Goal: Task Accomplishment & Management: Manage account settings

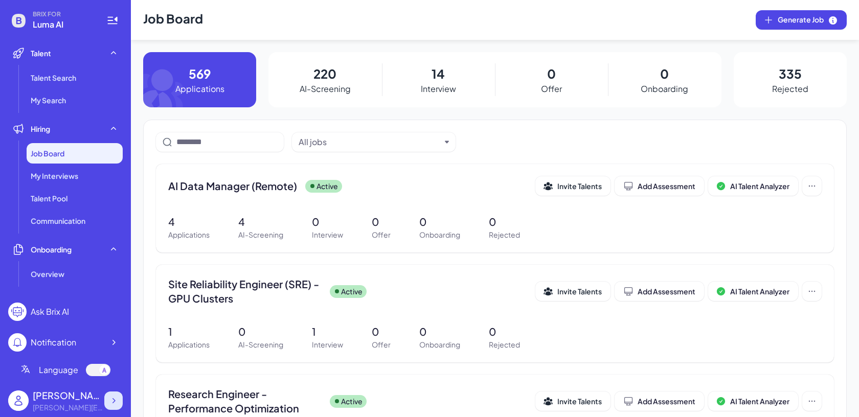
click at [113, 401] on icon at bounding box center [113, 401] width 10 height 10
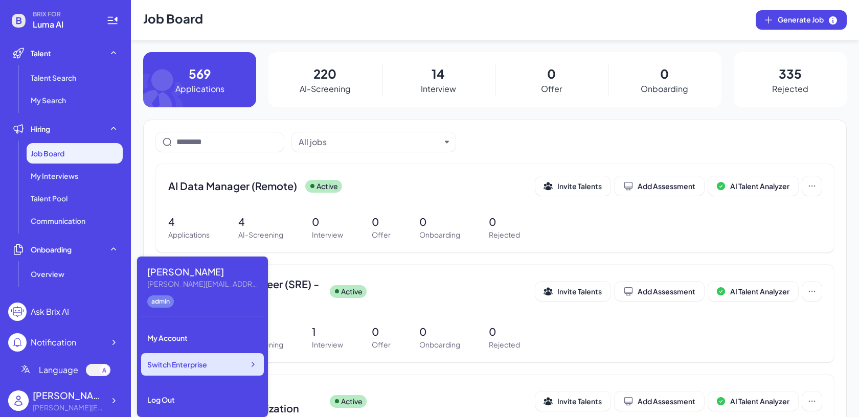
click at [162, 370] on div "Switch Enterprise" at bounding box center [202, 364] width 123 height 22
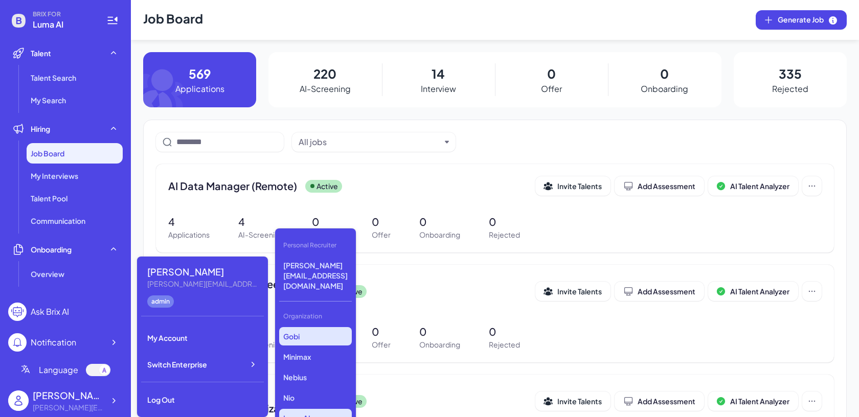
click at [327, 327] on p "Gobi" at bounding box center [315, 336] width 73 height 18
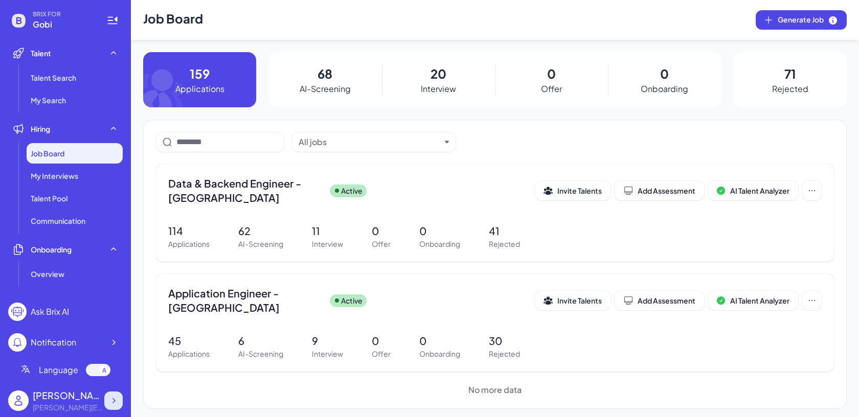
click at [118, 404] on icon at bounding box center [113, 401] width 10 height 10
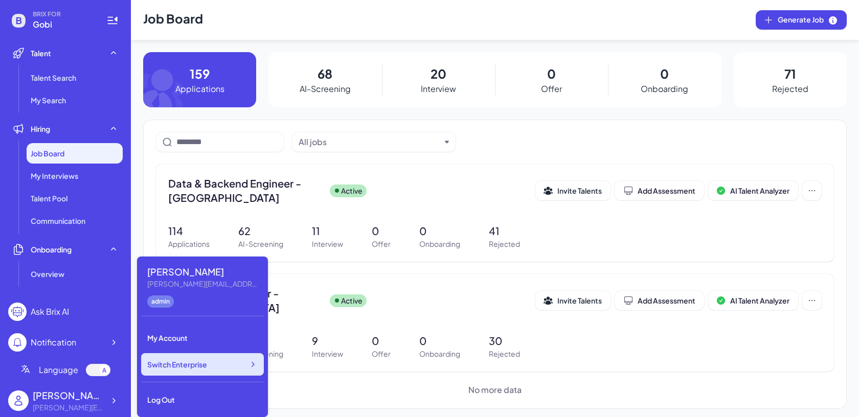
click at [192, 368] on span "Switch Enterprise" at bounding box center [177, 364] width 60 height 10
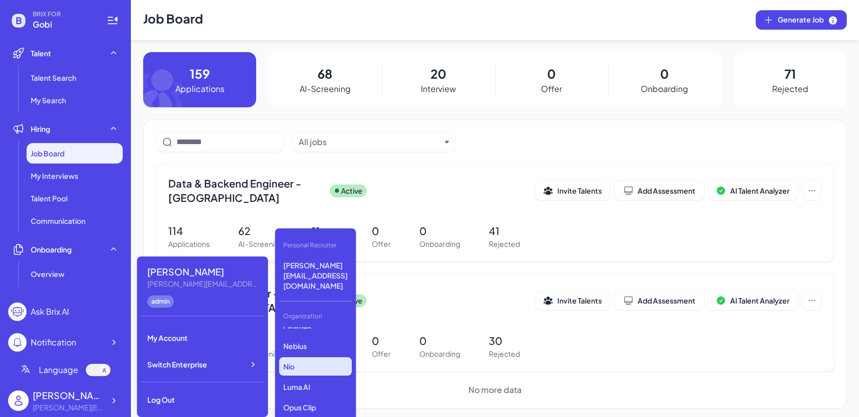
scroll to position [33, 0]
click at [304, 376] on p "Luma AI" at bounding box center [315, 385] width 73 height 18
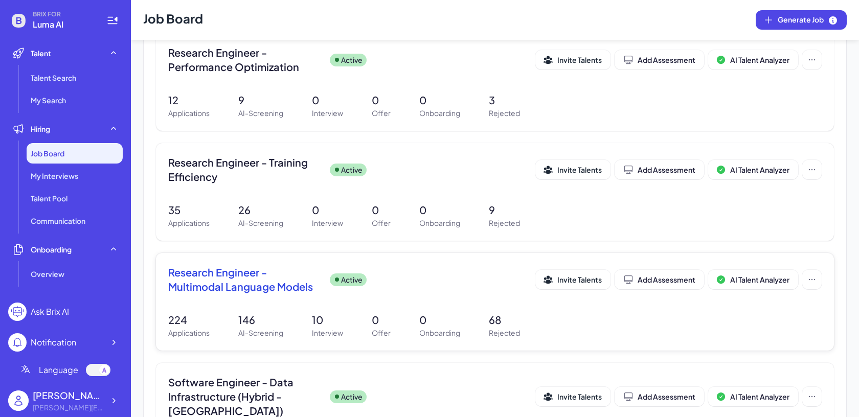
scroll to position [356, 0]
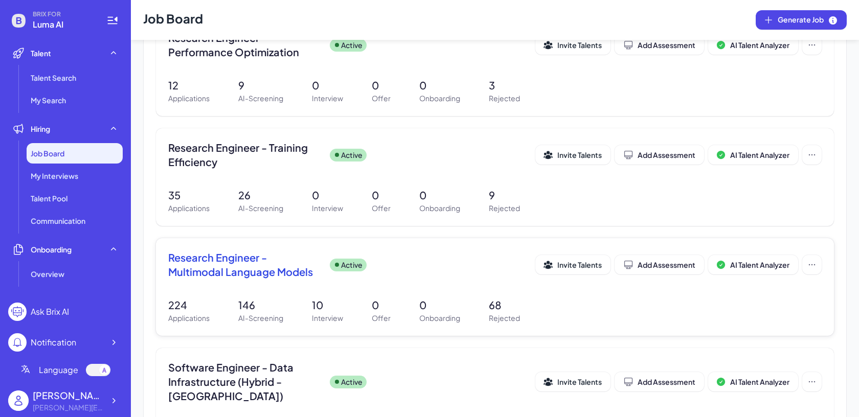
click at [335, 281] on div "Research Engineer - Multimodal Language Models Active Invite Talents Add Assess…" at bounding box center [494, 267] width 653 height 35
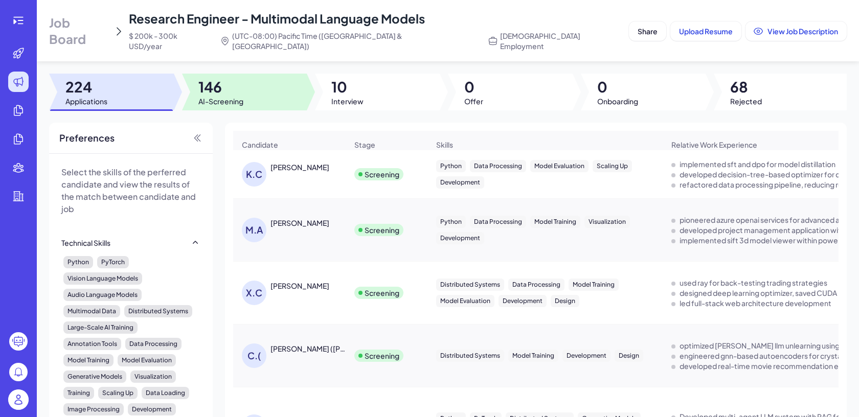
click at [264, 74] on div at bounding box center [244, 92] width 125 height 37
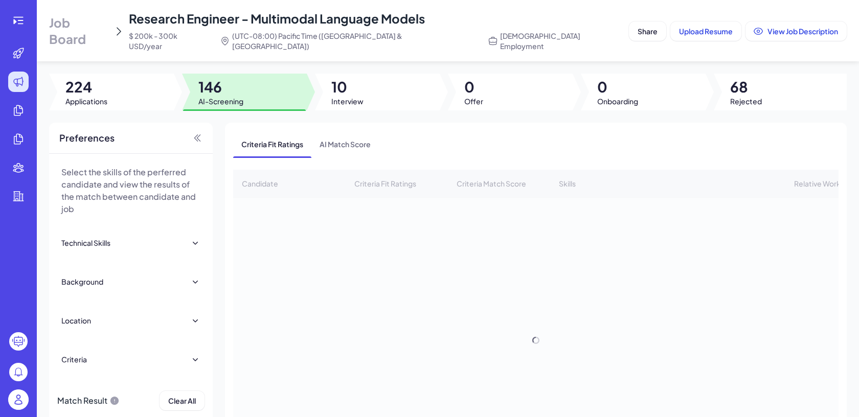
click at [371, 83] on div at bounding box center [377, 92] width 125 height 37
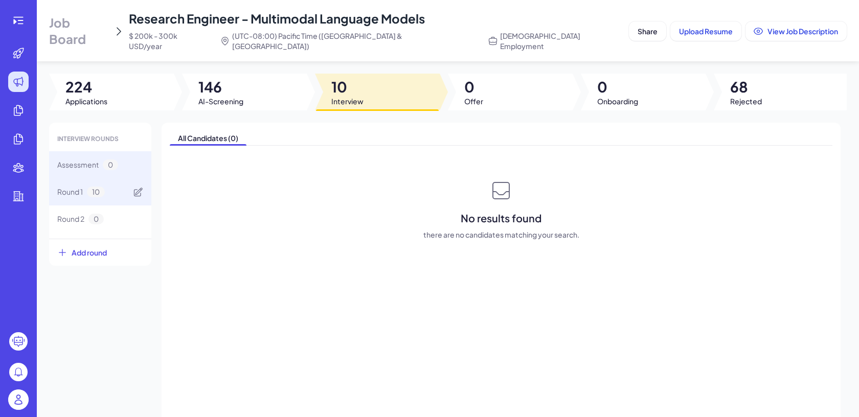
click at [114, 191] on div "Round 1 10" at bounding box center [100, 191] width 102 height 27
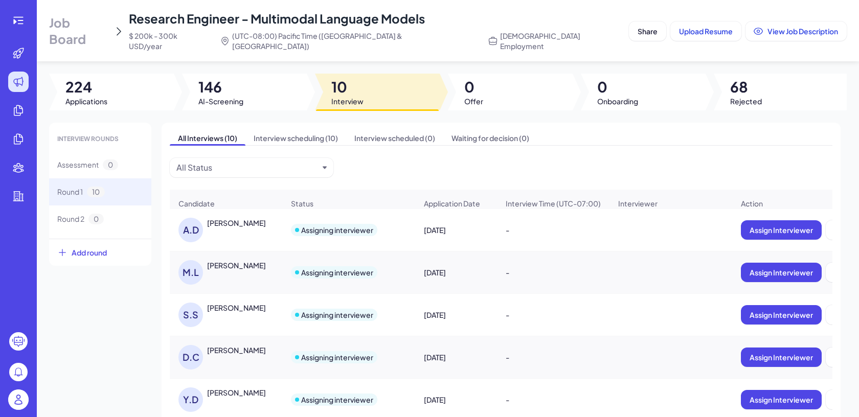
click at [217, 54] on div "Job Board Research Engineer - Multimodal Language Models $ 200k - 300k USD/year…" at bounding box center [448, 208] width 822 height 417
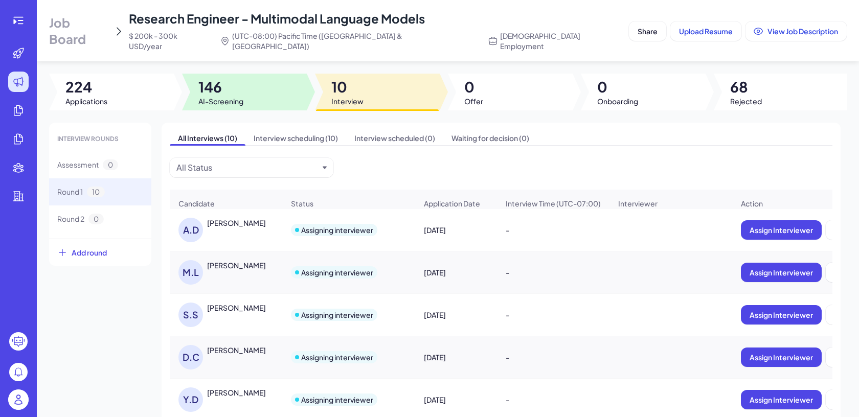
click at [221, 78] on span "146" at bounding box center [220, 87] width 45 height 18
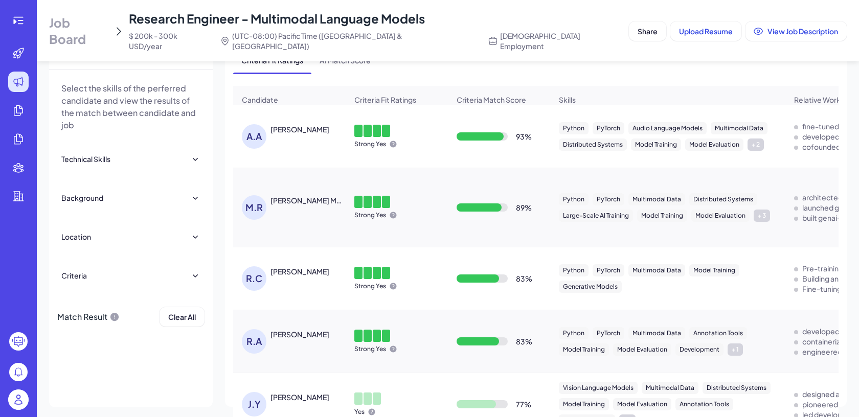
click at [334, 124] on div "Ambuj Agrawal" at bounding box center [308, 129] width 77 height 11
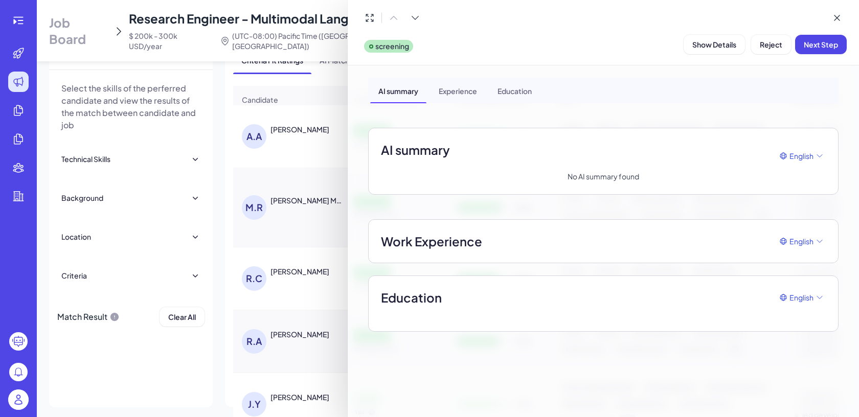
click at [290, 128] on div at bounding box center [429, 208] width 859 height 417
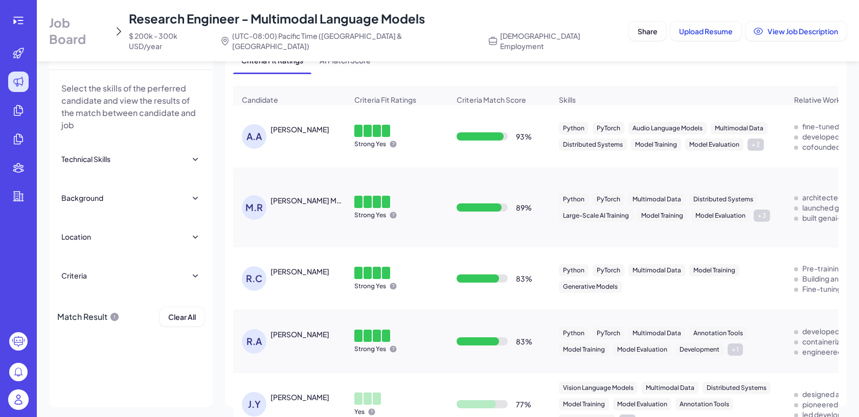
click at [290, 128] on div "A.A Ambuj Agrawal" at bounding box center [294, 136] width 105 height 25
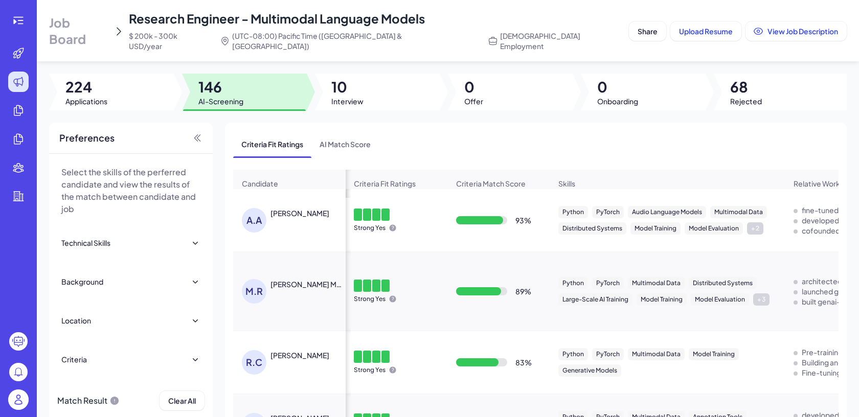
click at [568, 27] on div "Job Board Research Engineer - Multimodal Language Models $ 200k - 300k USD/year…" at bounding box center [337, 30] width 576 height 41
click at [21, 396] on img at bounding box center [18, 399] width 20 height 20
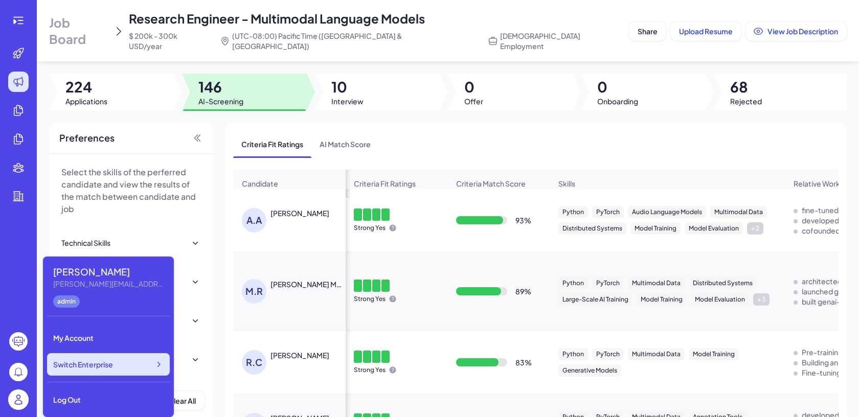
click at [122, 369] on div "Switch Enterprise" at bounding box center [108, 364] width 123 height 22
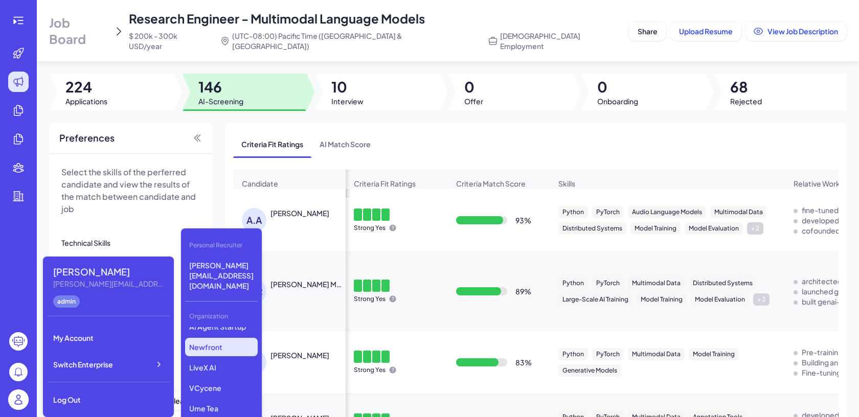
click at [225, 338] on p "Newfront" at bounding box center [221, 347] width 73 height 18
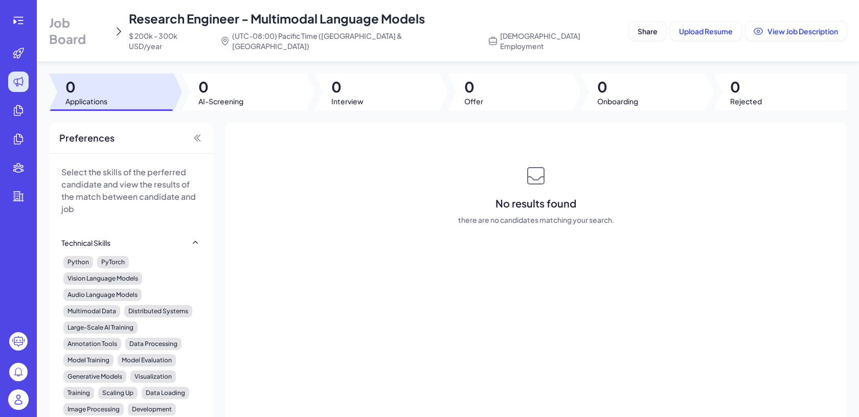
click at [97, 35] on div "Job Board Research Engineer - Multimodal Language Models $ 200k - 300k USD/year…" at bounding box center [337, 30] width 576 height 41
click at [97, 31] on span "Job Board" at bounding box center [79, 30] width 60 height 33
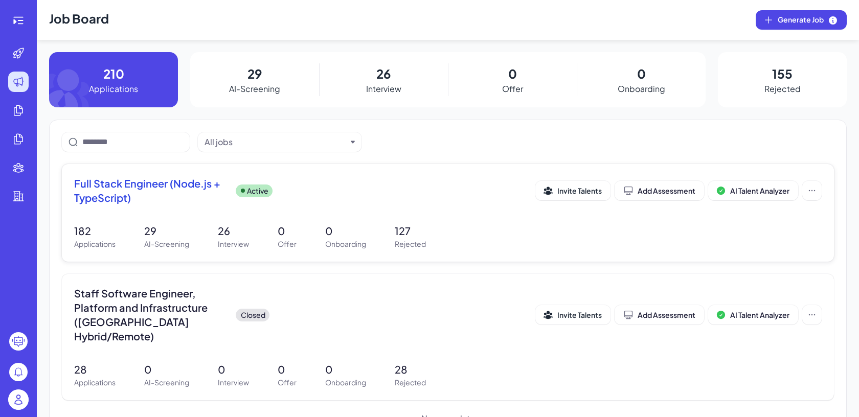
click at [248, 254] on div "Full Stack Engineer (Node.js + TypeScript) Active Invite Talents Add Assessment…" at bounding box center [448, 213] width 772 height 98
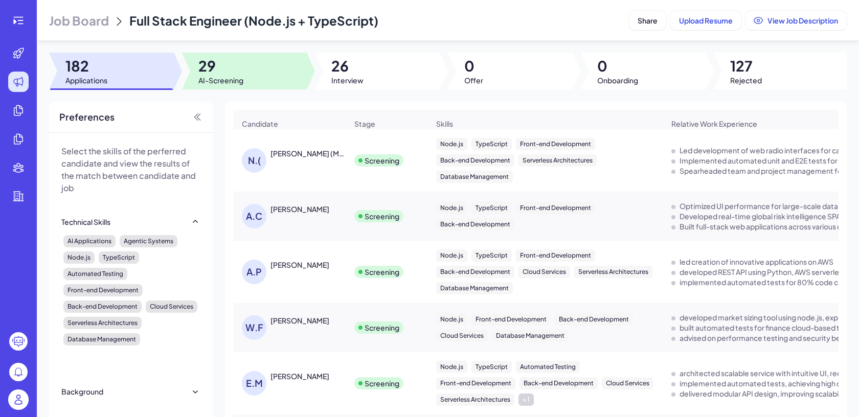
click at [360, 71] on span "26" at bounding box center [347, 66] width 32 height 18
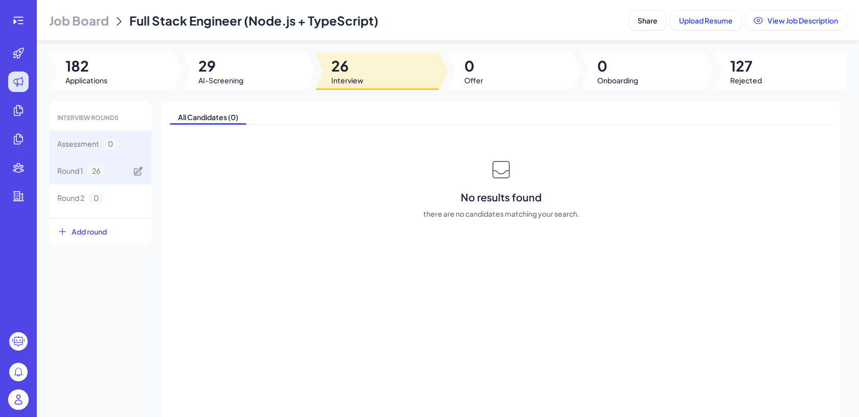
click at [111, 182] on div "Round 1 26" at bounding box center [100, 170] width 102 height 27
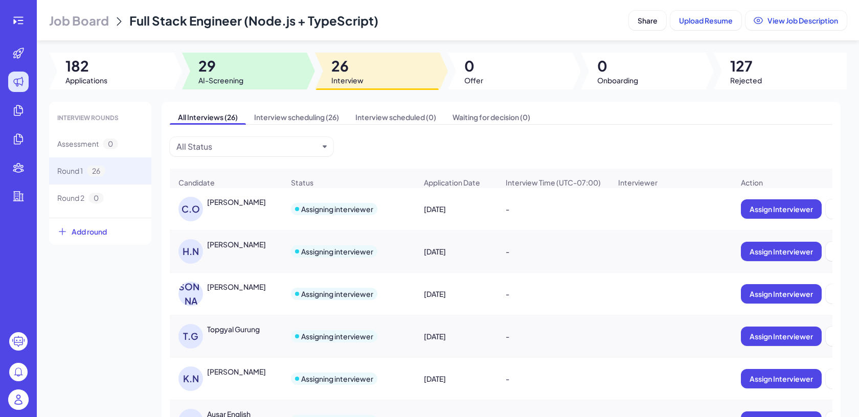
click at [270, 81] on div at bounding box center [244, 71] width 125 height 37
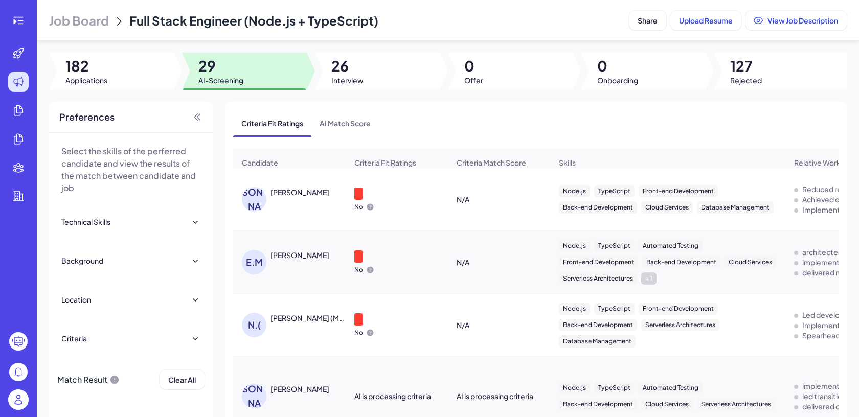
click at [362, 79] on span "Interview" at bounding box center [347, 80] width 32 height 10
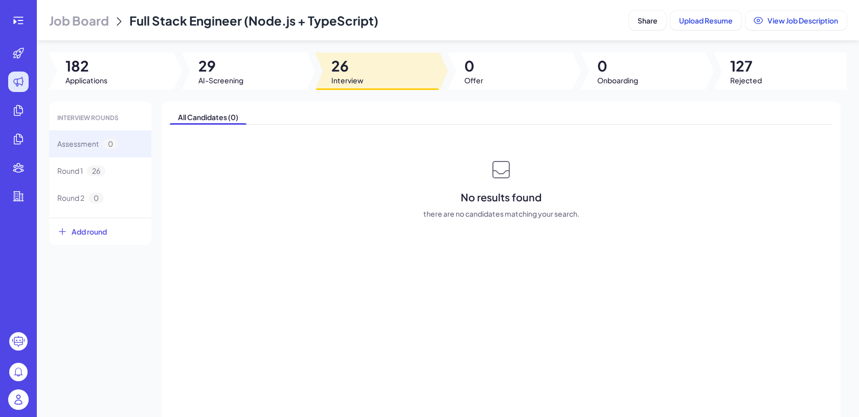
click at [20, 383] on div at bounding box center [18, 208] width 37 height 417
click at [21, 393] on img at bounding box center [18, 399] width 20 height 20
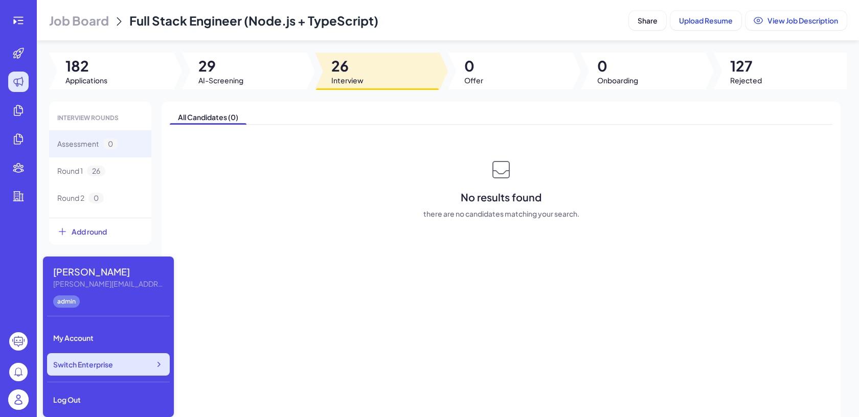
click at [101, 370] on div "Switch Enterprise" at bounding box center [108, 364] width 123 height 22
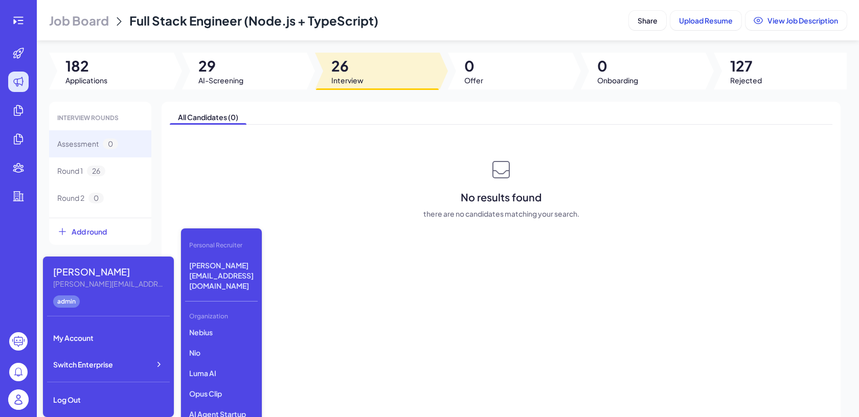
scroll to position [43, 0]
click at [218, 386] on p "Opus Clip" at bounding box center [221, 395] width 73 height 18
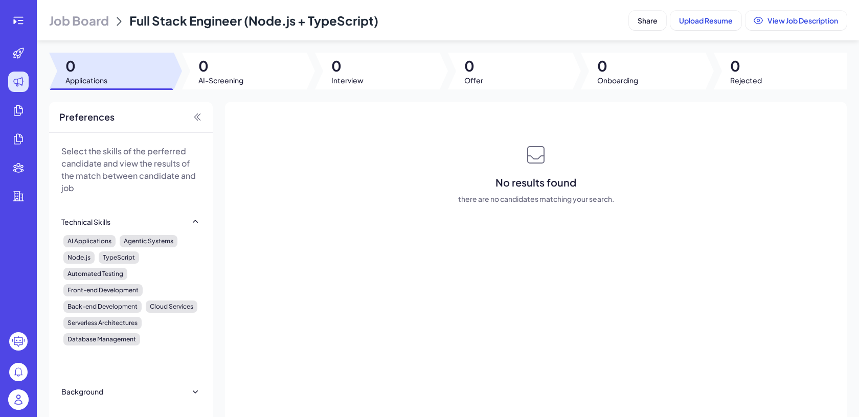
click at [110, 33] on header "Job Board Full Stack Engineer (Node.js + TypeScript) Share Upload Resume View J…" at bounding box center [448, 20] width 822 height 40
click at [86, 16] on span "Job Board" at bounding box center [79, 20] width 60 height 16
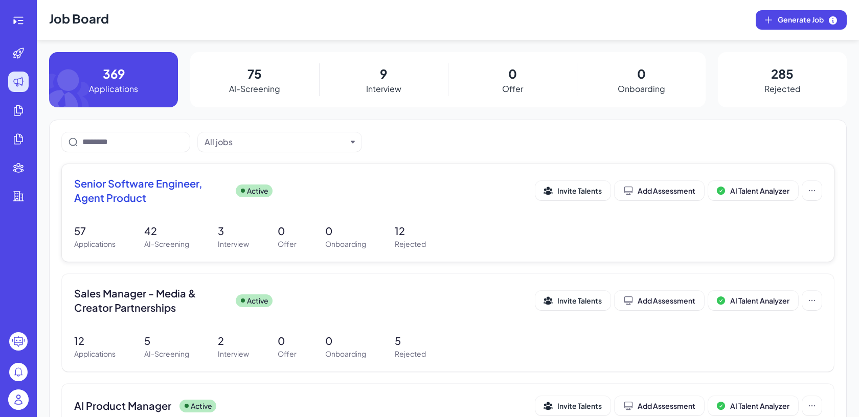
click at [205, 242] on div "57 Applications 42 AI-Screening 3 Interview 0 Offer 0 Onboarding 12 Rejected" at bounding box center [447, 236] width 747 height 26
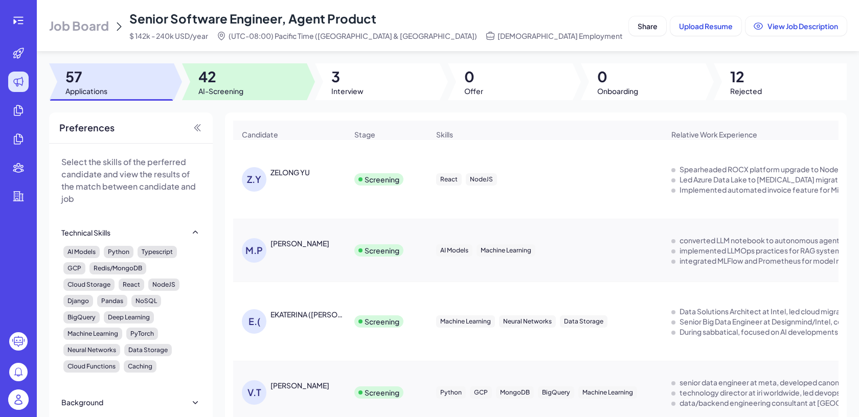
click at [248, 80] on div at bounding box center [244, 81] width 125 height 37
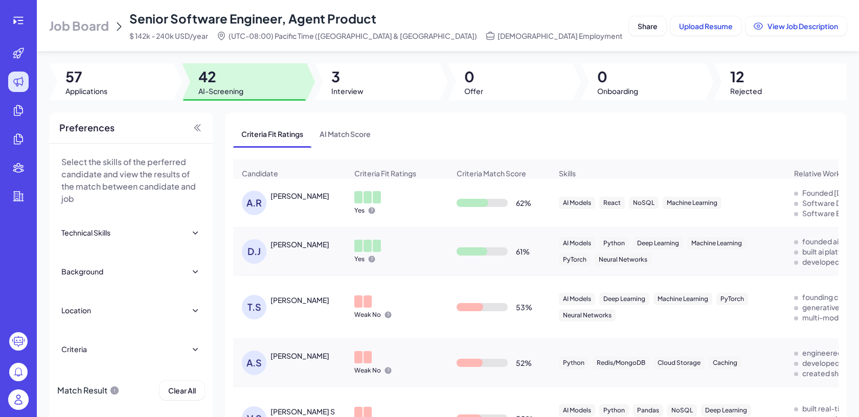
click at [14, 393] on img at bounding box center [18, 399] width 20 height 20
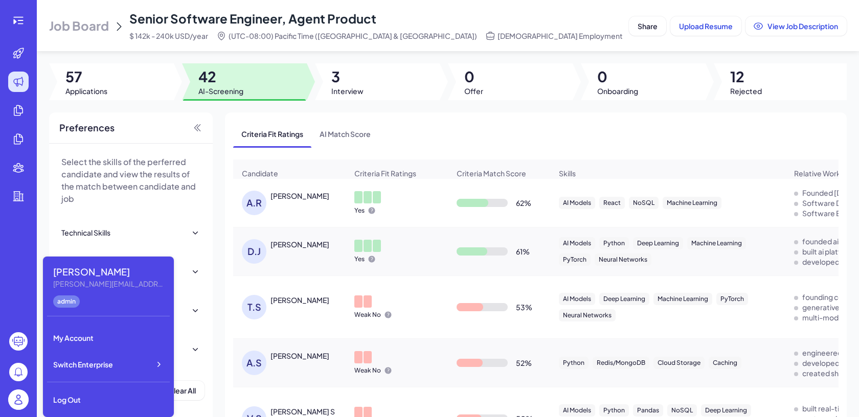
click at [46, 53] on div "Job Board Senior Software Engineer, Agent Product $ 142k - 240k USD/year (UTC-0…" at bounding box center [448, 208] width 822 height 417
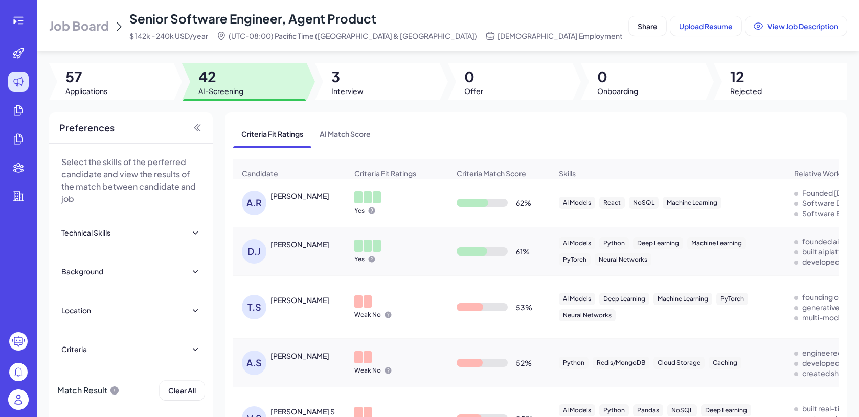
click at [29, 54] on li at bounding box center [18, 53] width 33 height 20
click at [16, 20] on icon at bounding box center [18, 20] width 12 height 12
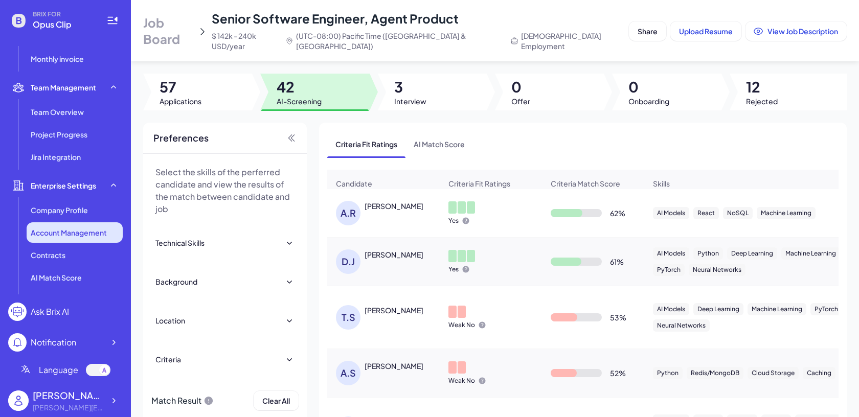
scroll to position [287, 0]
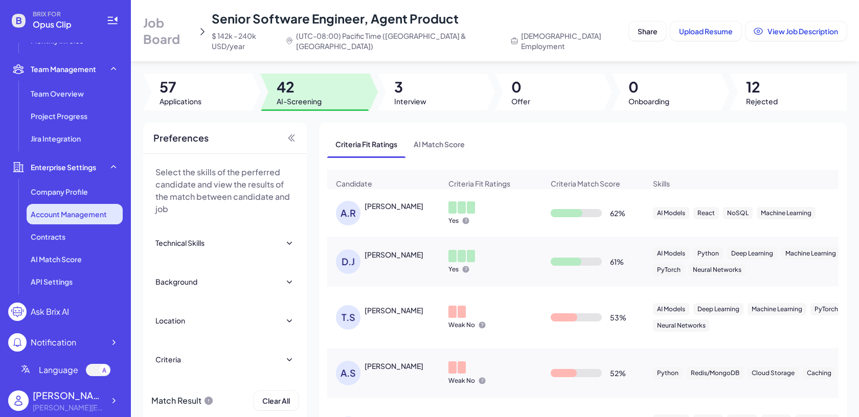
click at [86, 215] on span "Account Management" at bounding box center [69, 214] width 76 height 10
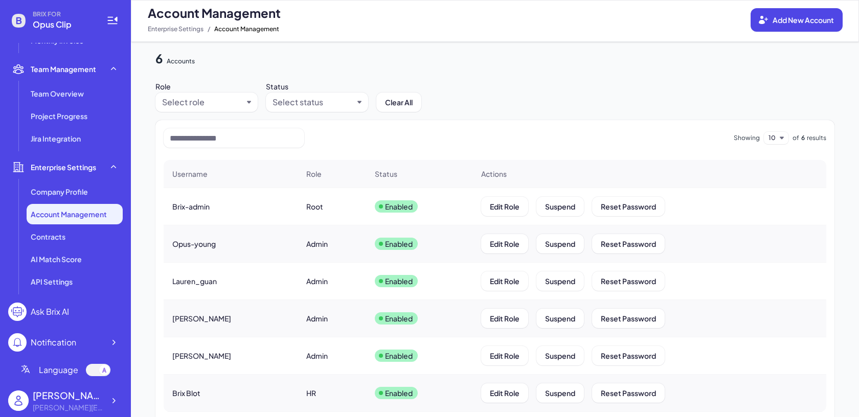
scroll to position [54, 0]
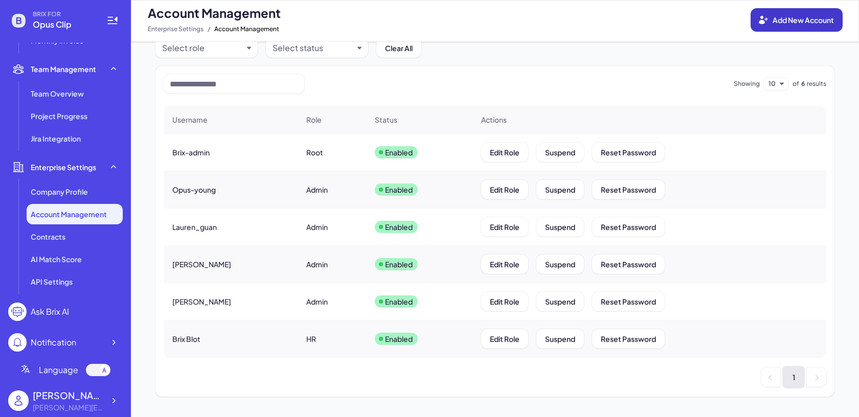
click at [794, 27] on button "Add New Account" at bounding box center [796, 20] width 92 height 24
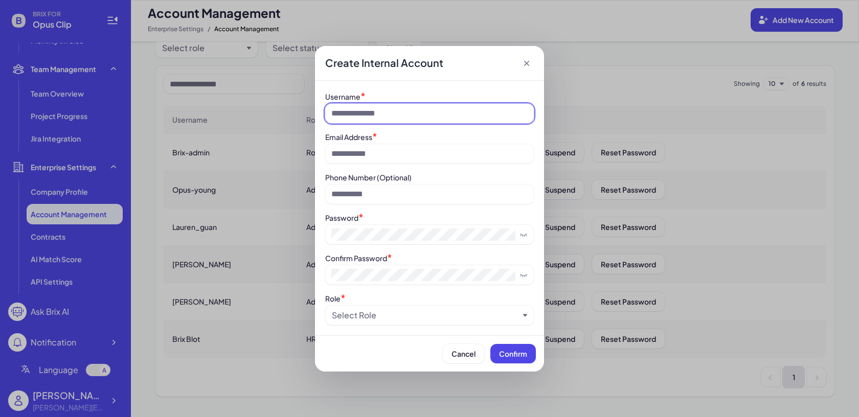
click at [437, 110] on input at bounding box center [429, 113] width 209 height 19
type input "****"
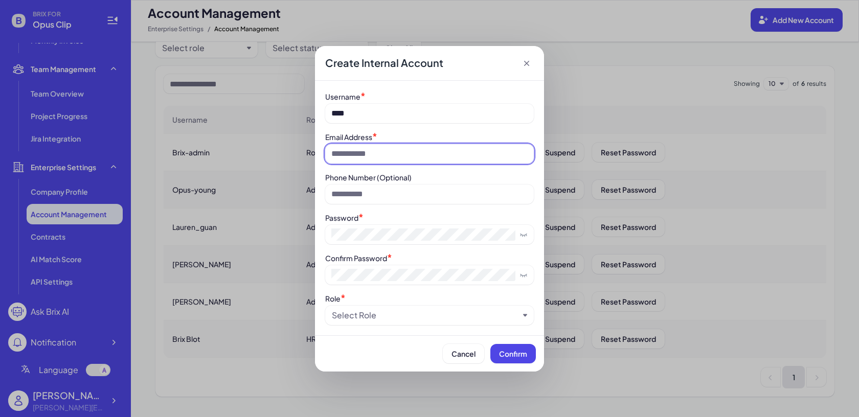
click at [426, 154] on input at bounding box center [429, 153] width 209 height 19
paste input "**********"
type input "**********"
click at [395, 326] on div "**********" at bounding box center [429, 208] width 229 height 255
click at [386, 319] on div "Select Role" at bounding box center [425, 315] width 187 height 12
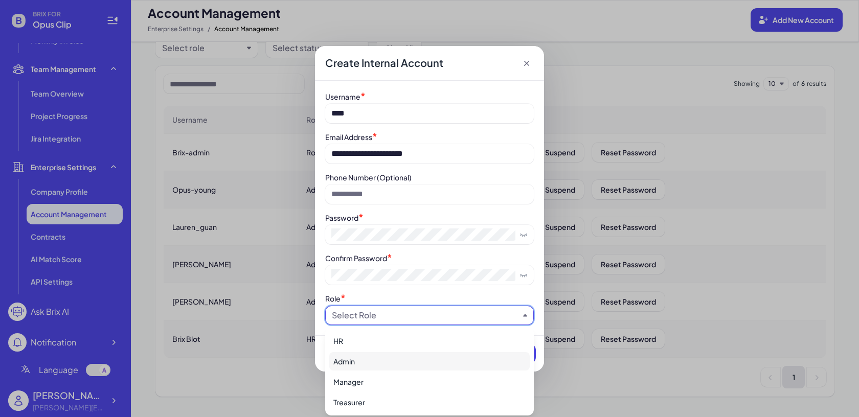
click at [371, 352] on div "Admin" at bounding box center [429, 361] width 200 height 18
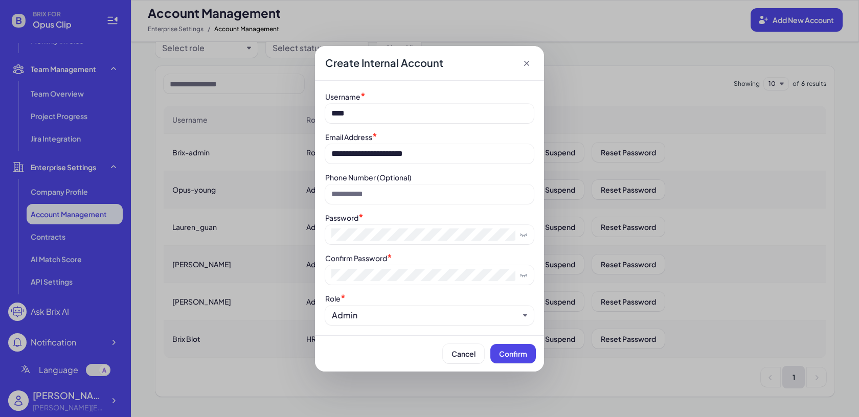
click at [355, 328] on div "**********" at bounding box center [429, 208] width 229 height 255
click at [354, 326] on div "**********" at bounding box center [429, 208] width 229 height 255
click at [346, 310] on div "Admin" at bounding box center [425, 315] width 187 height 12
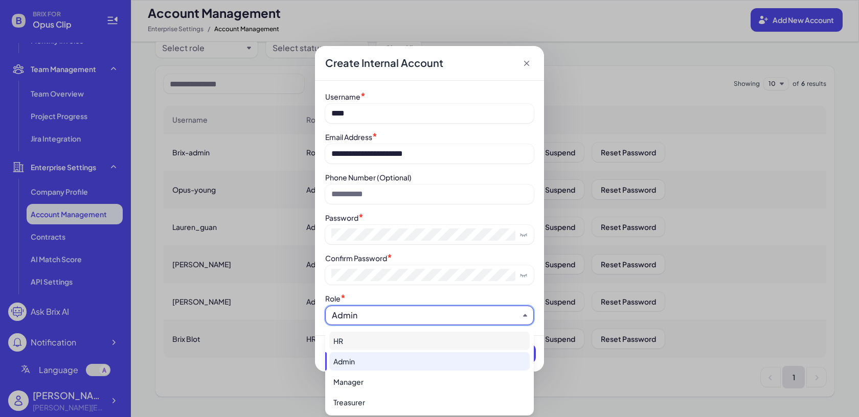
click at [351, 343] on div "HR" at bounding box center [429, 341] width 200 height 18
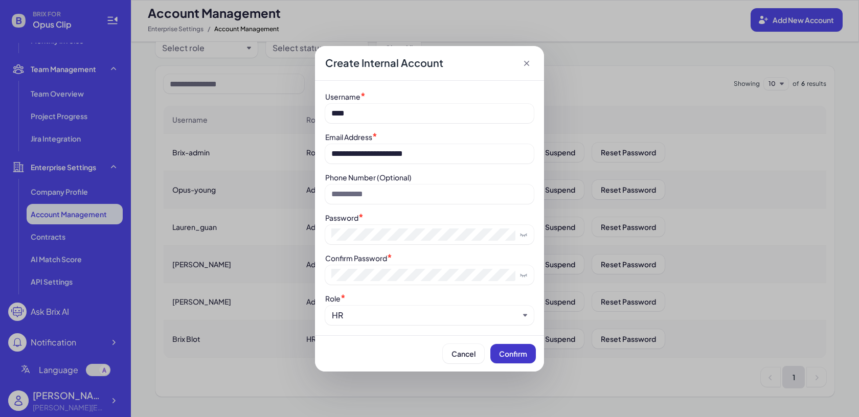
click at [519, 355] on span "Confirm" at bounding box center [513, 353] width 28 height 9
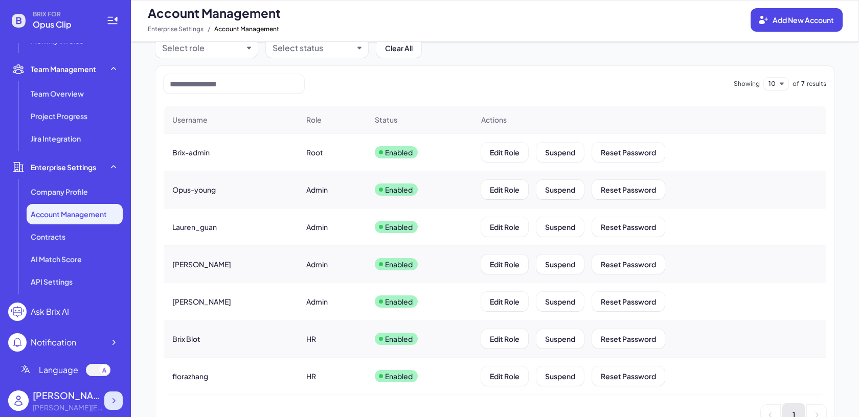
click at [117, 395] on div at bounding box center [113, 401] width 18 height 18
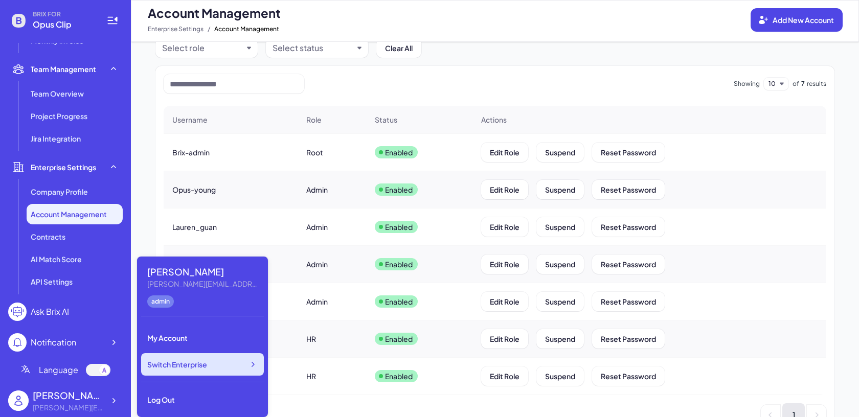
click at [158, 372] on div "Switch Enterprise" at bounding box center [202, 364] width 123 height 22
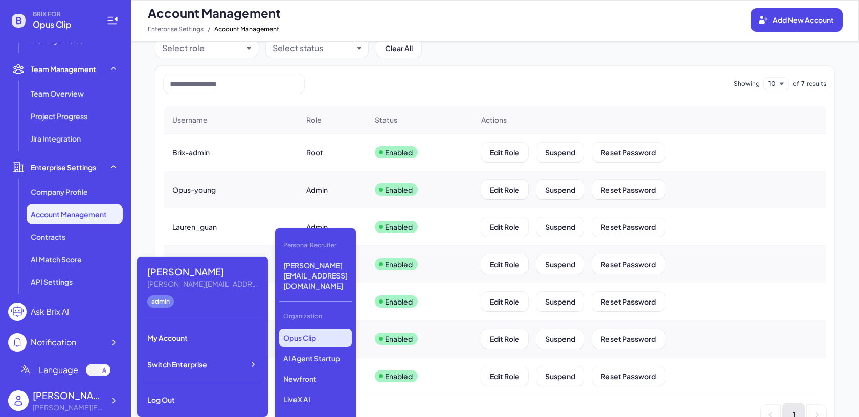
scroll to position [102, 0]
click at [311, 369] on p "Newfront" at bounding box center [315, 378] width 73 height 18
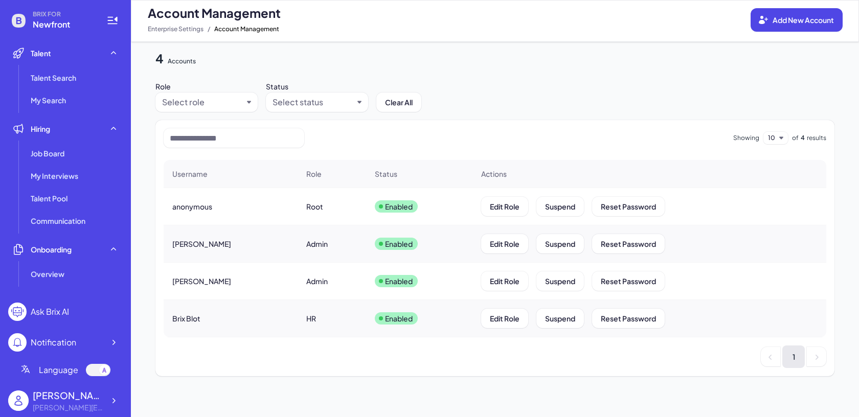
click at [793, 35] on div "Account Management Add New Account Enterprise Settings / Account Management" at bounding box center [495, 21] width 728 height 42
click at [788, 28] on button "Add New Account" at bounding box center [796, 20] width 92 height 24
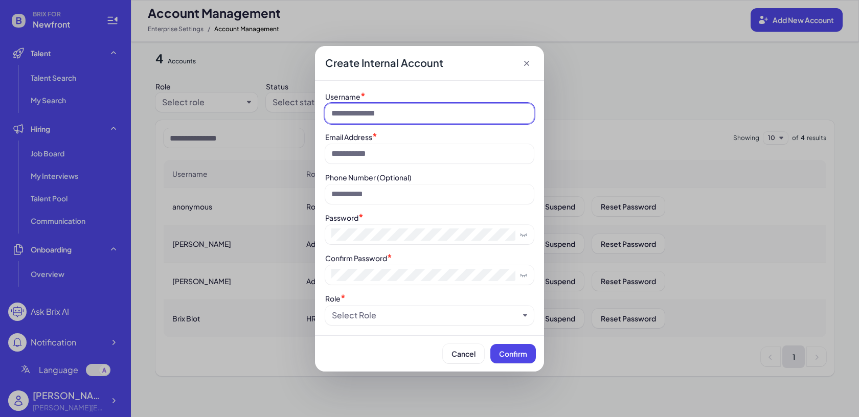
click at [435, 114] on input at bounding box center [429, 113] width 209 height 19
type input "********"
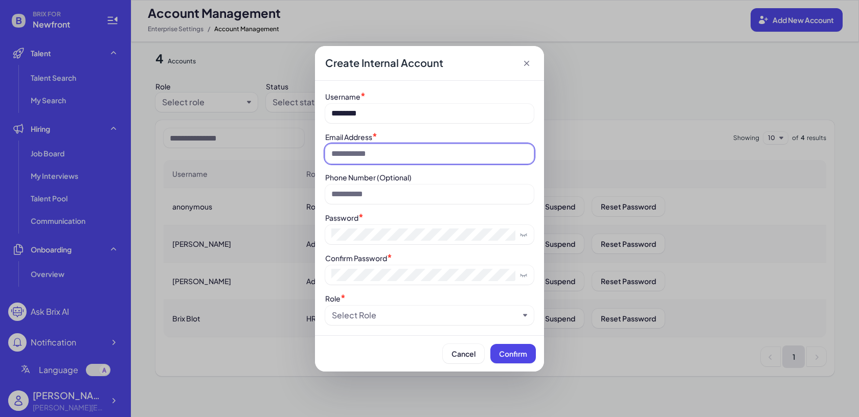
click at [417, 147] on input at bounding box center [429, 153] width 209 height 19
paste input "**********"
type input "**********"
click at [460, 303] on div "Role *" at bounding box center [429, 298] width 209 height 11
click at [439, 313] on div "Select Role" at bounding box center [425, 315] width 187 height 12
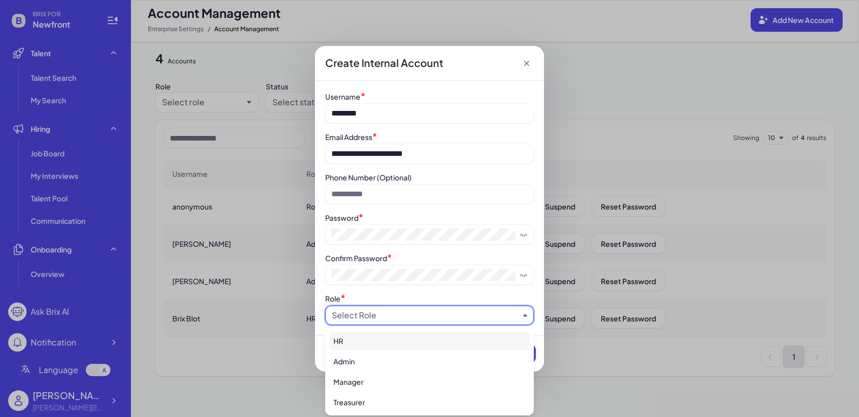
click at [386, 341] on div "HR" at bounding box center [429, 341] width 200 height 18
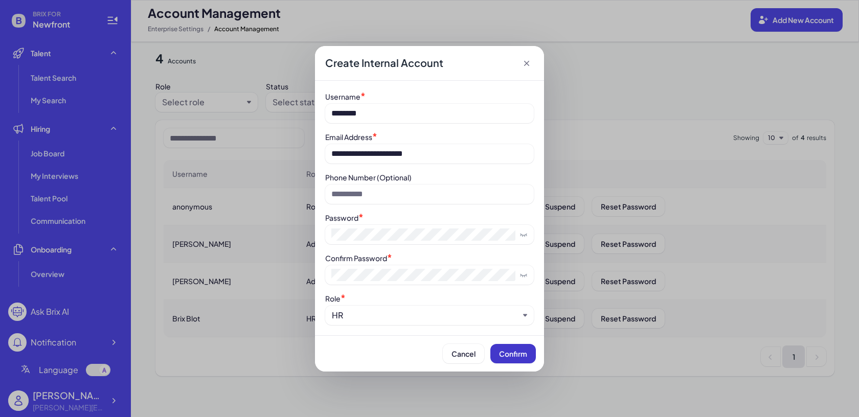
click at [512, 362] on button "Confirm" at bounding box center [512, 353] width 45 height 19
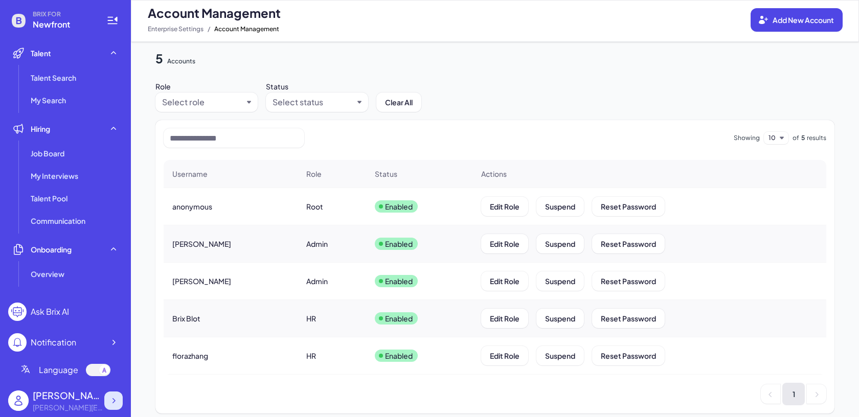
click at [112, 398] on icon at bounding box center [113, 401] width 10 height 10
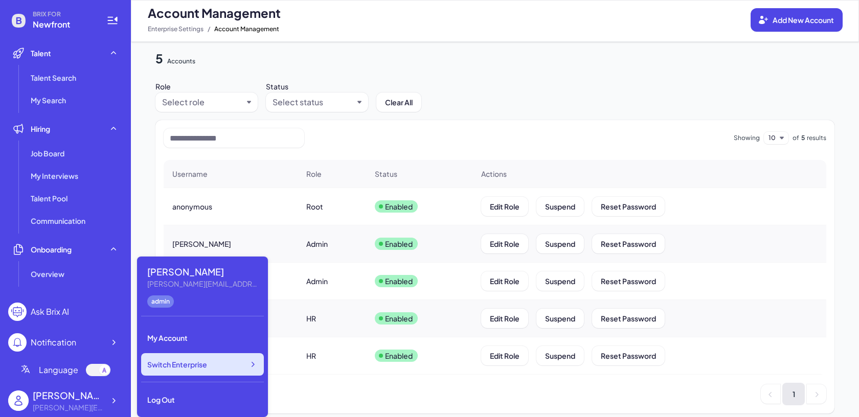
click at [172, 370] on div "Switch Enterprise" at bounding box center [202, 364] width 123 height 22
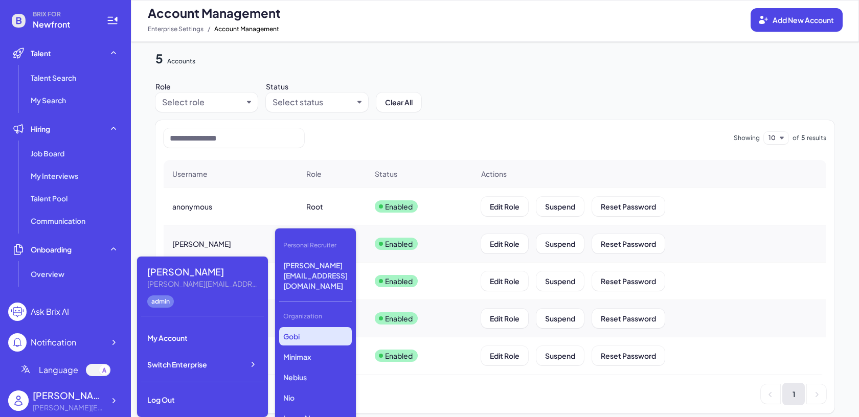
click at [292, 327] on p "Gobi" at bounding box center [315, 336] width 73 height 18
